Goal: Navigation & Orientation: Find specific page/section

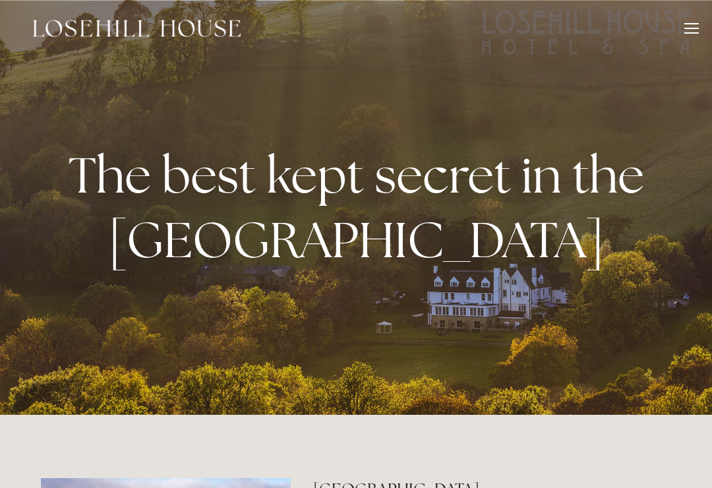
click at [689, 30] on div at bounding box center [692, 30] width 15 height 15
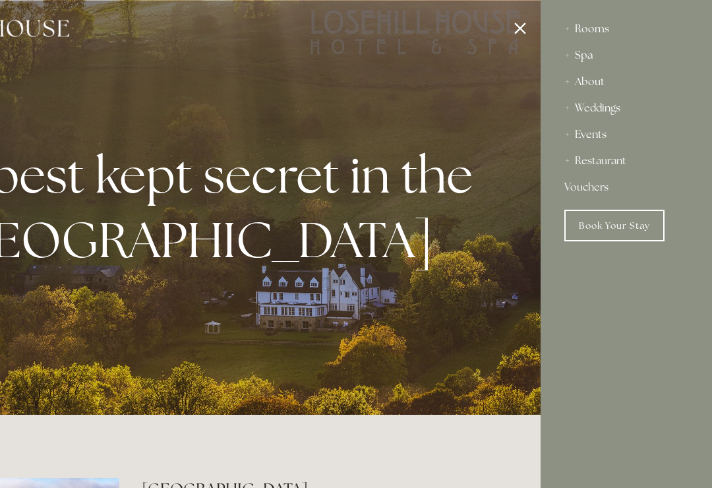
click at [572, 168] on div "Restaurant" at bounding box center [627, 161] width 124 height 26
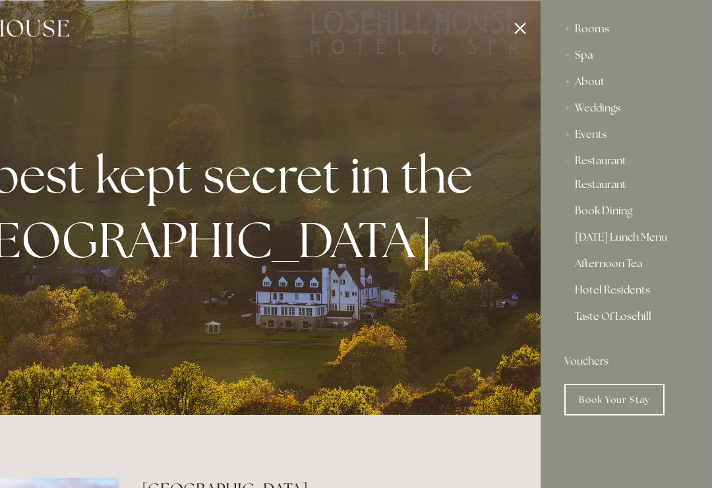
click at [600, 272] on link "Afternoon Tea" at bounding box center [626, 267] width 103 height 16
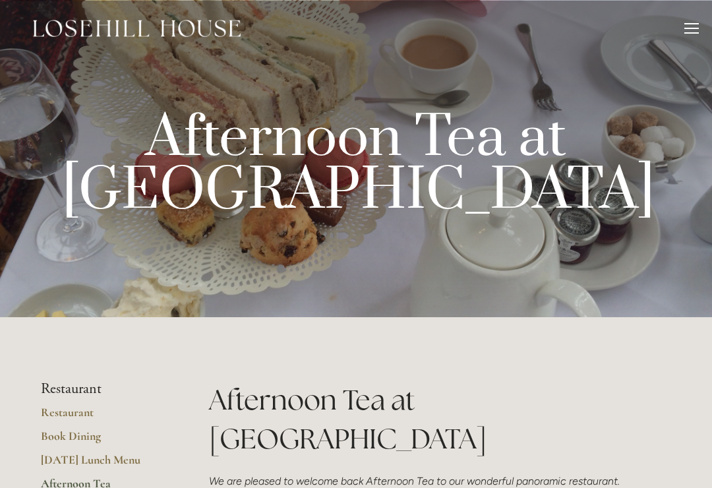
click at [696, 36] on div at bounding box center [692, 30] width 15 height 15
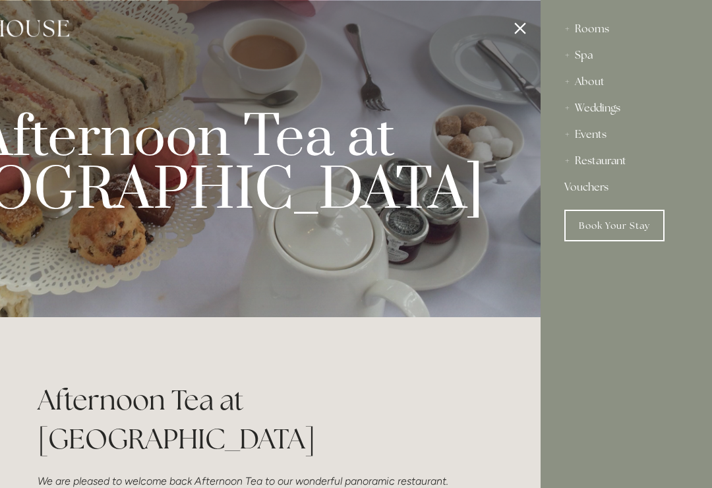
click at [586, 65] on div "Spa" at bounding box center [627, 55] width 124 height 26
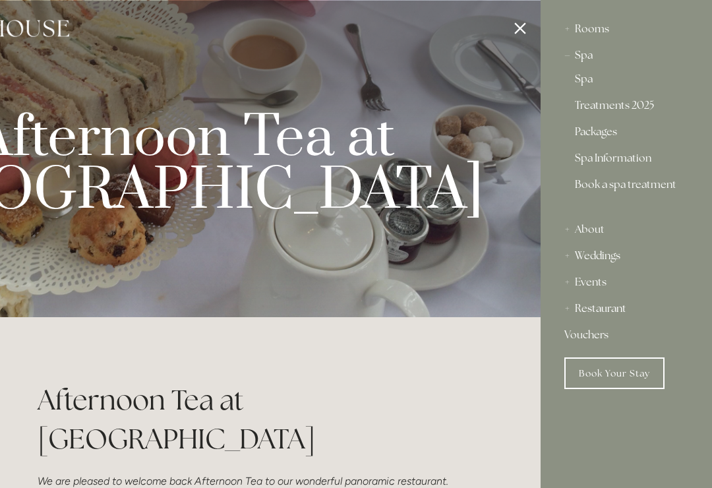
click at [600, 134] on link "Packages" at bounding box center [626, 135] width 103 height 16
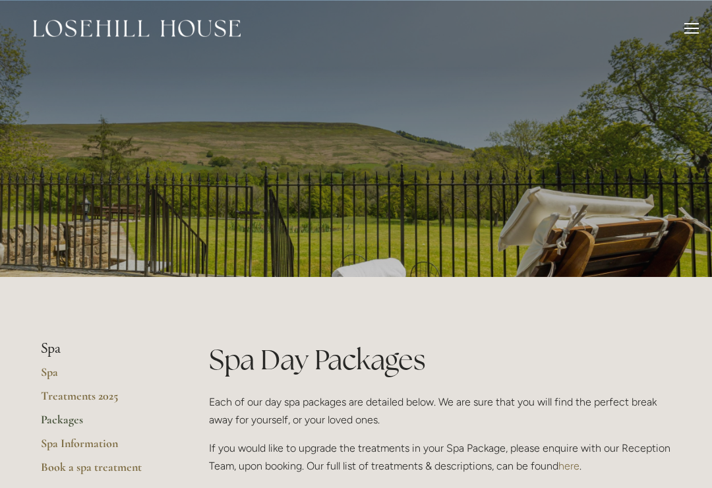
click at [693, 20] on div "Rooms Rooms Your Stay Book a stay Offers Spa About" at bounding box center [356, 28] width 686 height 57
click at [694, 32] on div at bounding box center [692, 32] width 15 height 1
